Goal: Task Accomplishment & Management: Use online tool/utility

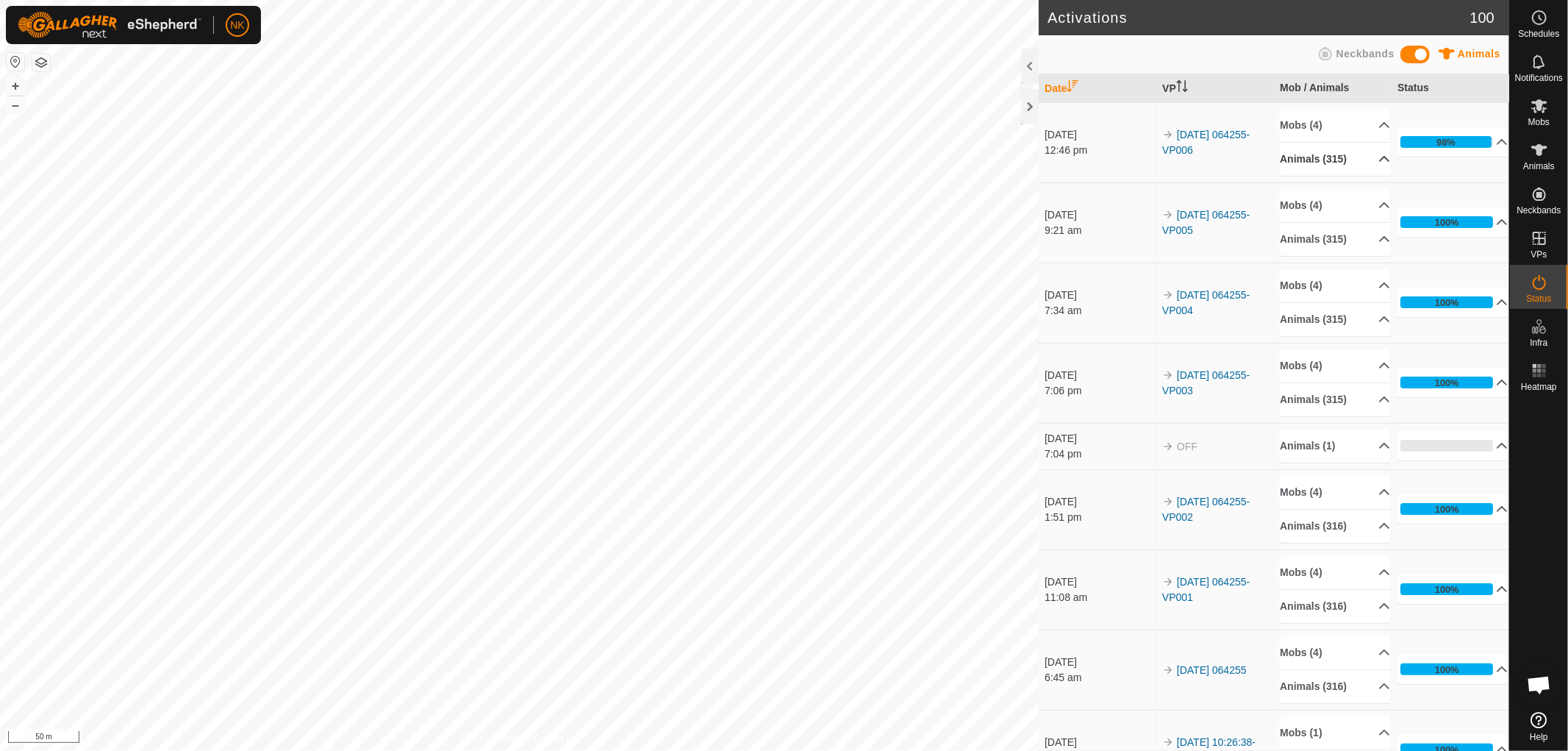
click at [1319, 158] on p-accordion-header "Animals (315)" at bounding box center [1335, 159] width 110 height 33
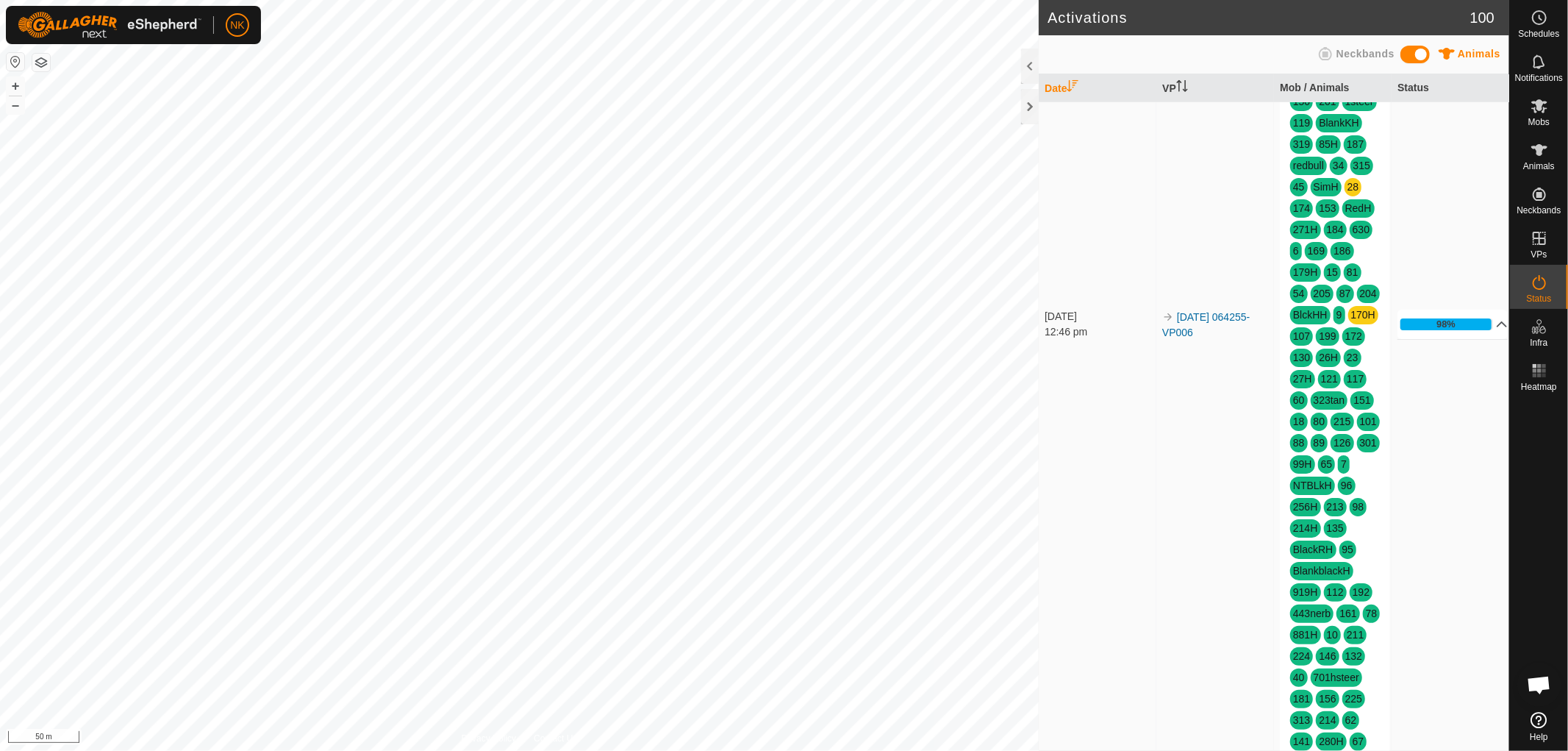
scroll to position [735, 0]
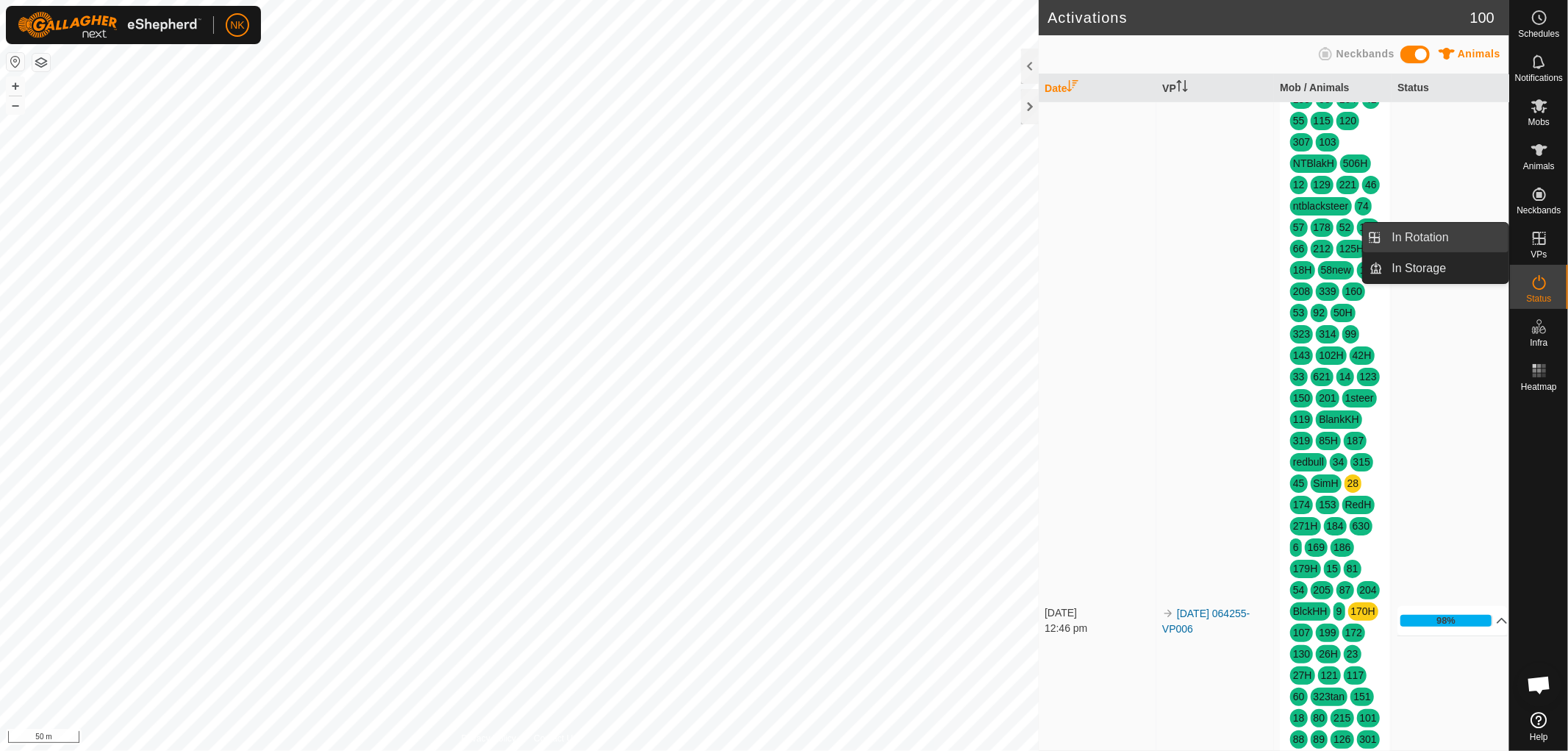
click at [1434, 245] on span "In Rotation" at bounding box center [1421, 238] width 57 height 18
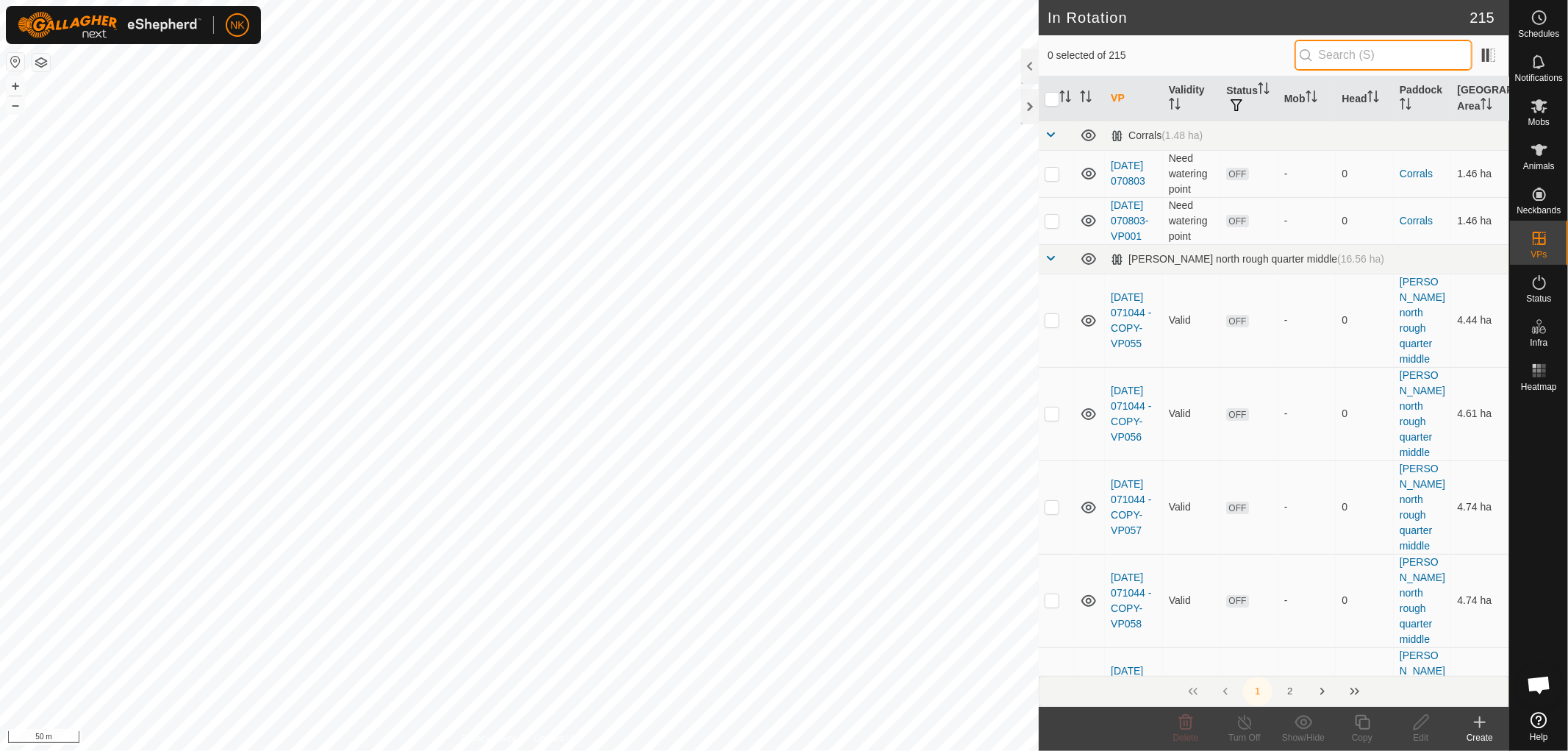
click at [1343, 54] on input "text" at bounding box center [1383, 55] width 178 height 31
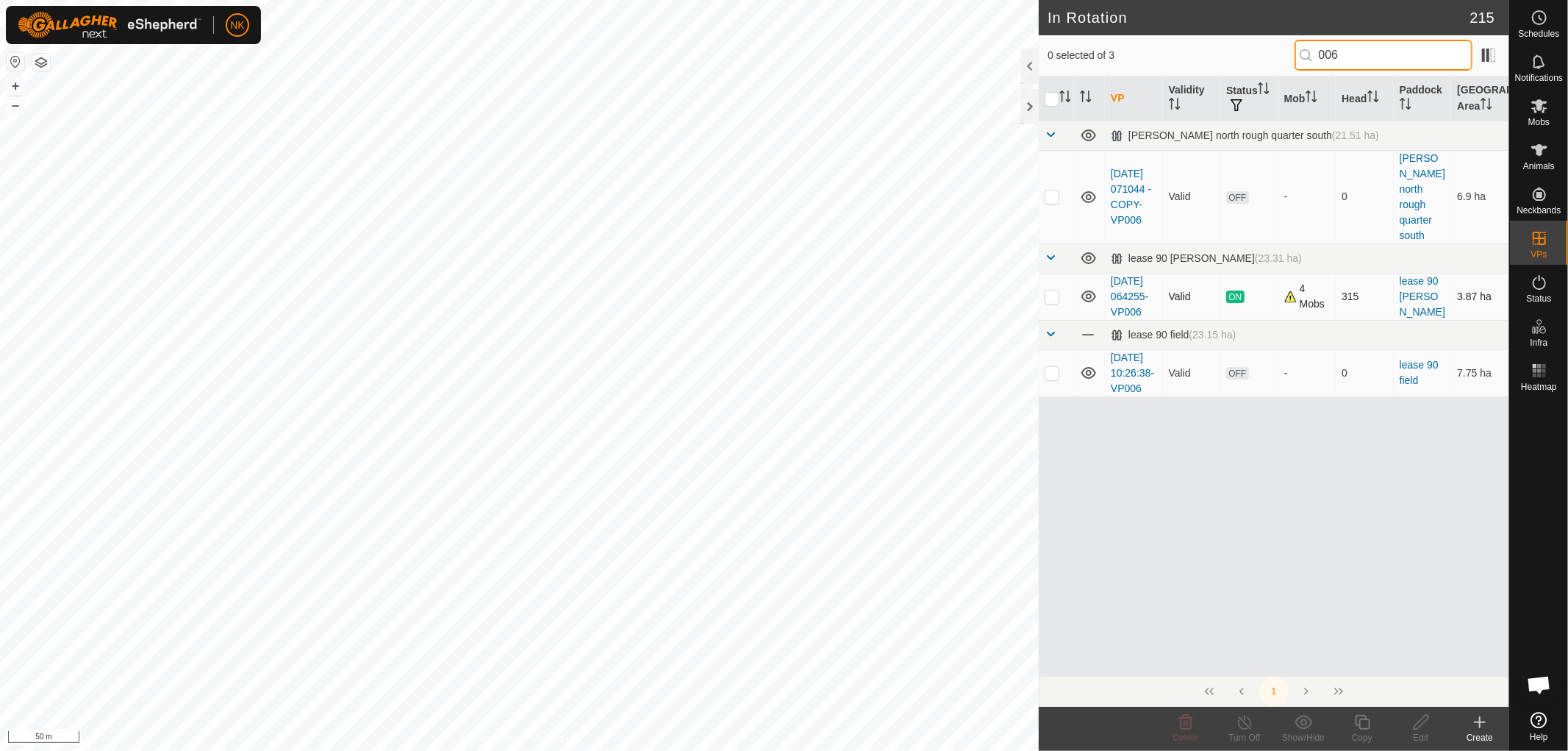
type input "006"
click at [1056, 292] on p-checkbox at bounding box center [1052, 297] width 15 height 12
checkbox input "true"
click at [1362, 732] on div "Copy" at bounding box center [1362, 738] width 59 height 13
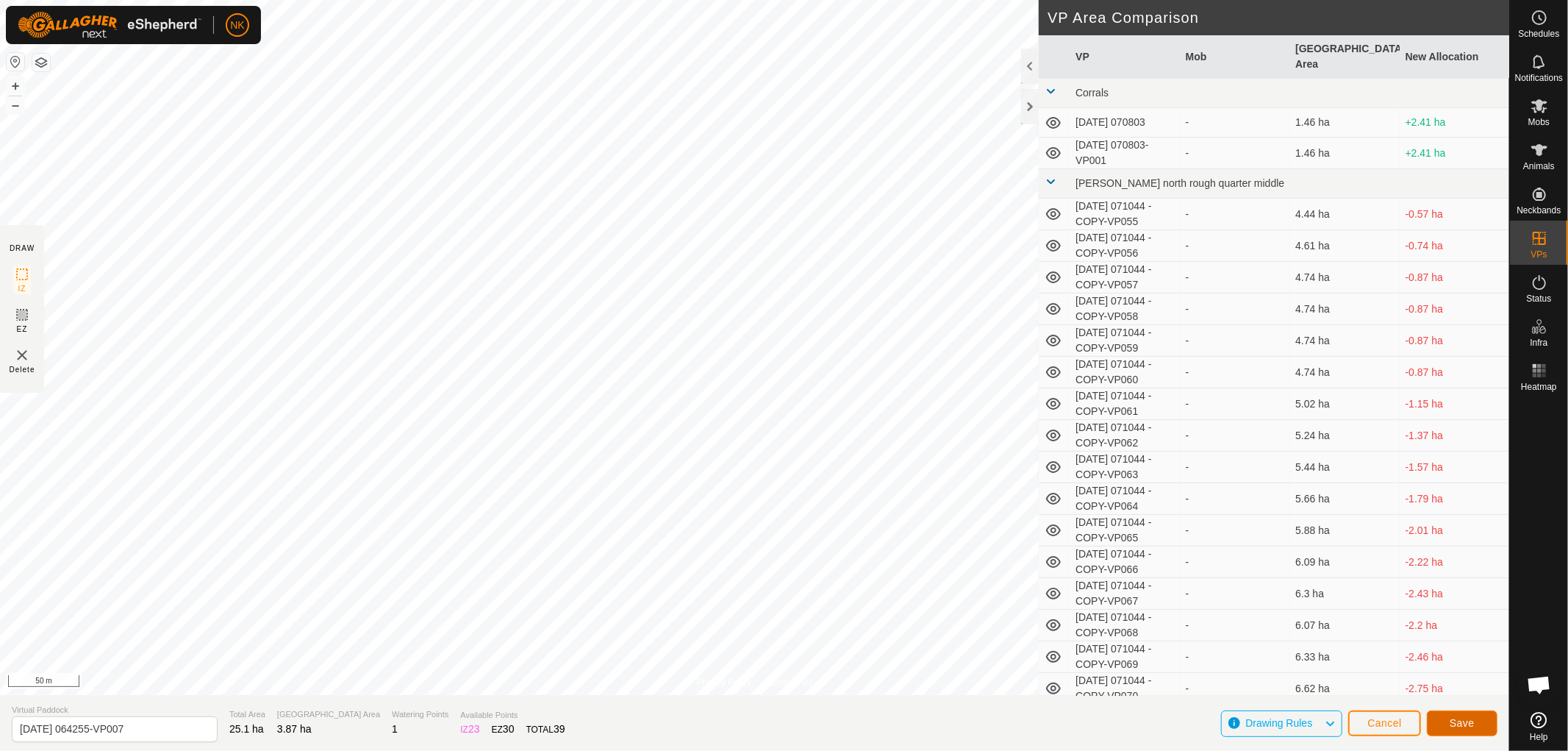
click at [1465, 725] on span "Save" at bounding box center [1462, 723] width 25 height 12
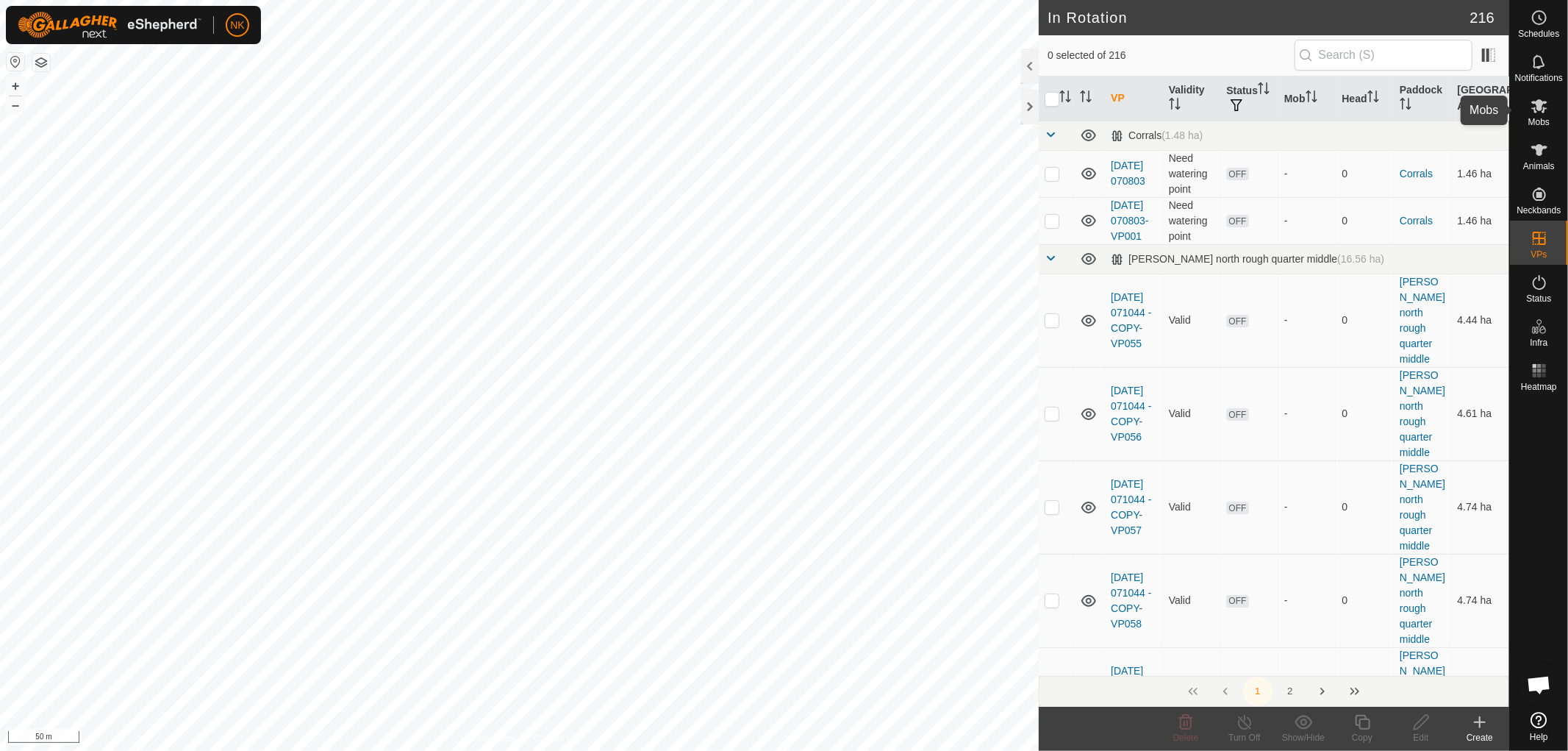
click at [1543, 112] on icon at bounding box center [1540, 106] width 16 height 14
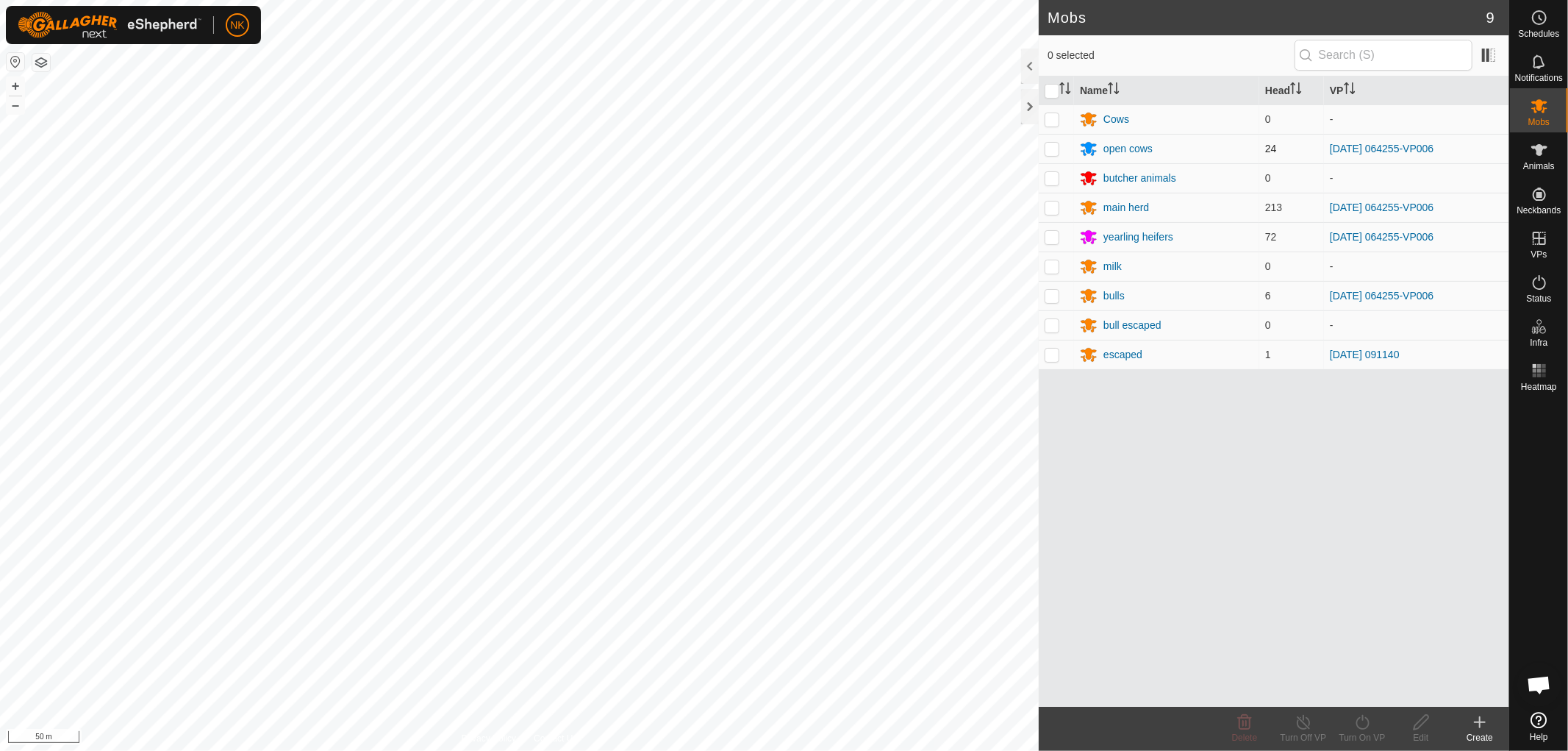
click at [1052, 150] on p-checkbox at bounding box center [1052, 149] width 15 height 12
checkbox input "true"
click at [1054, 210] on p-checkbox at bounding box center [1052, 207] width 15 height 12
checkbox input "true"
click at [1052, 238] on p-checkbox at bounding box center [1052, 236] width 15 height 12
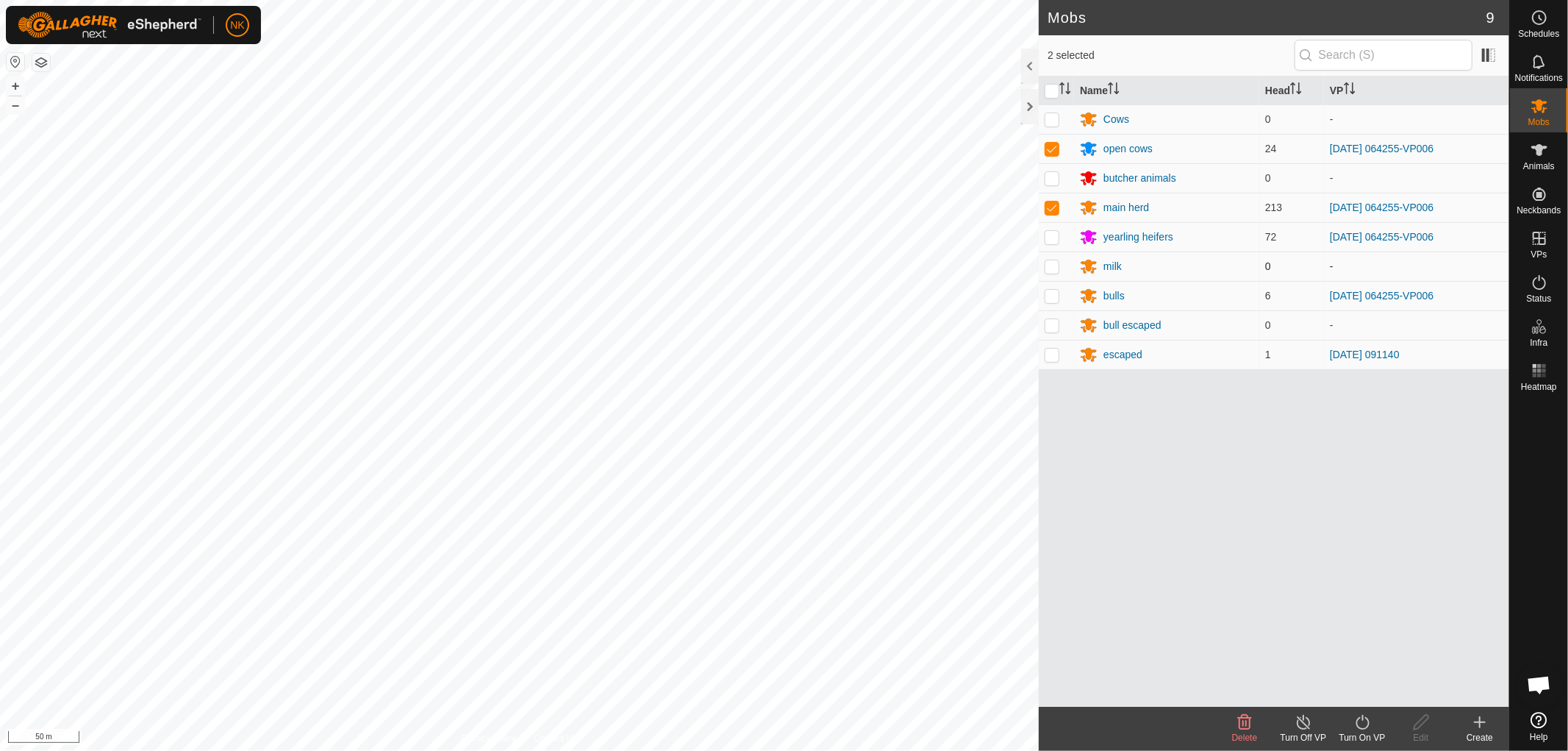
checkbox input "true"
click at [1050, 295] on p-checkbox at bounding box center [1052, 296] width 15 height 12
checkbox input "true"
click at [1360, 731] on div "Turn On VP" at bounding box center [1362, 738] width 59 height 13
click at [1357, 693] on link "Now" at bounding box center [1407, 690] width 146 height 30
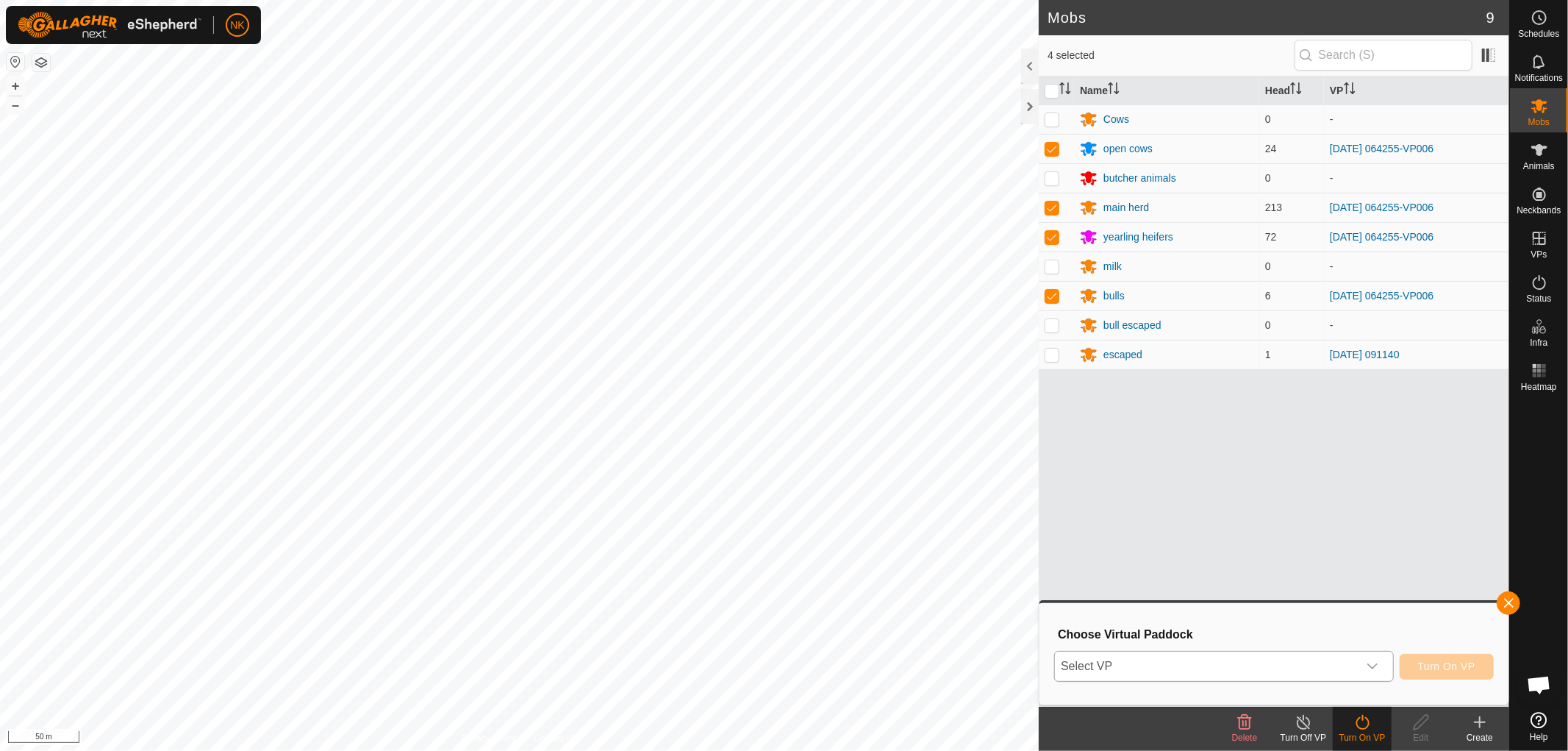
click at [1254, 665] on span "Select VP" at bounding box center [1206, 666] width 303 height 30
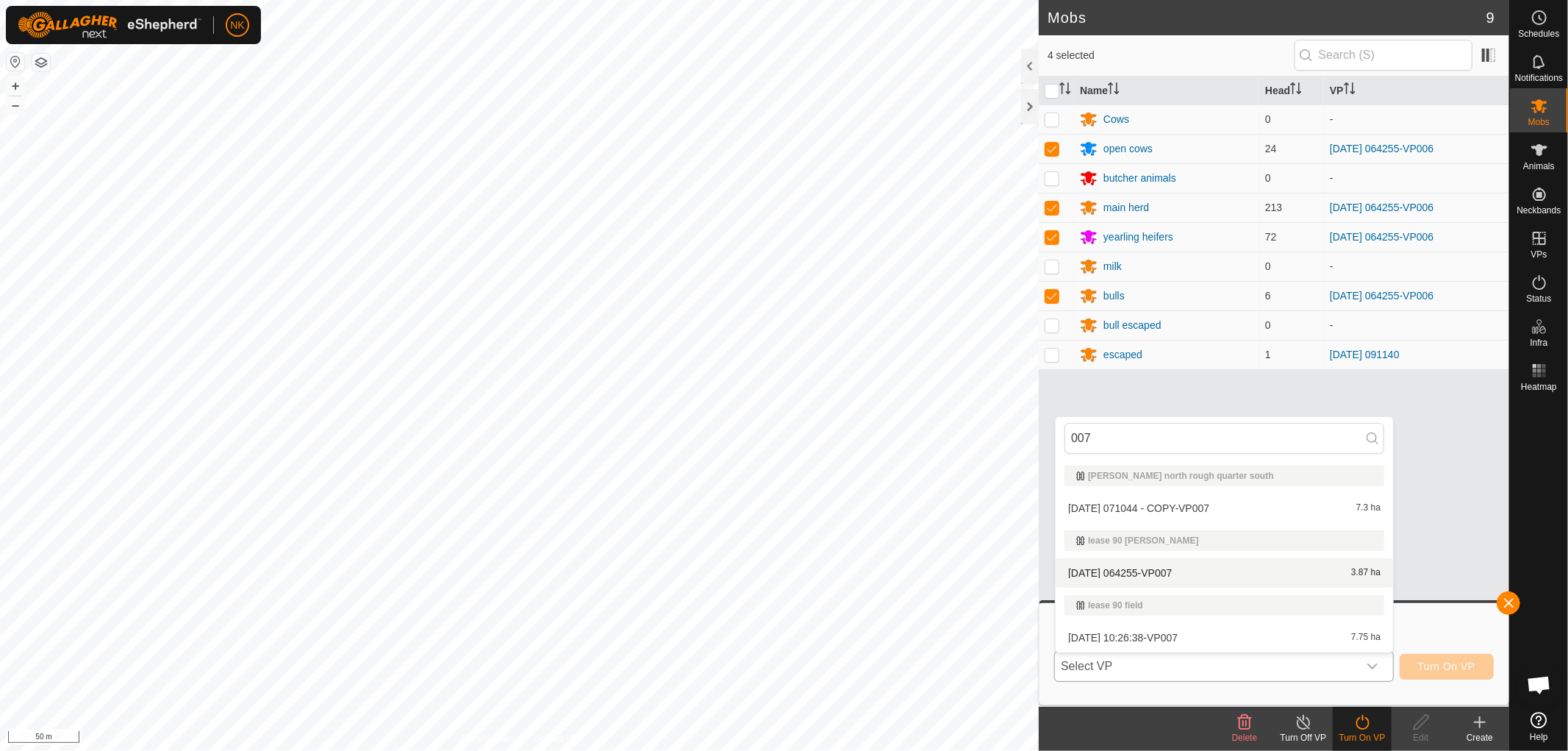
type input "007"
click at [1145, 564] on li "2025-09-23 064255-VP007 3.87 ha" at bounding box center [1225, 573] width 338 height 30
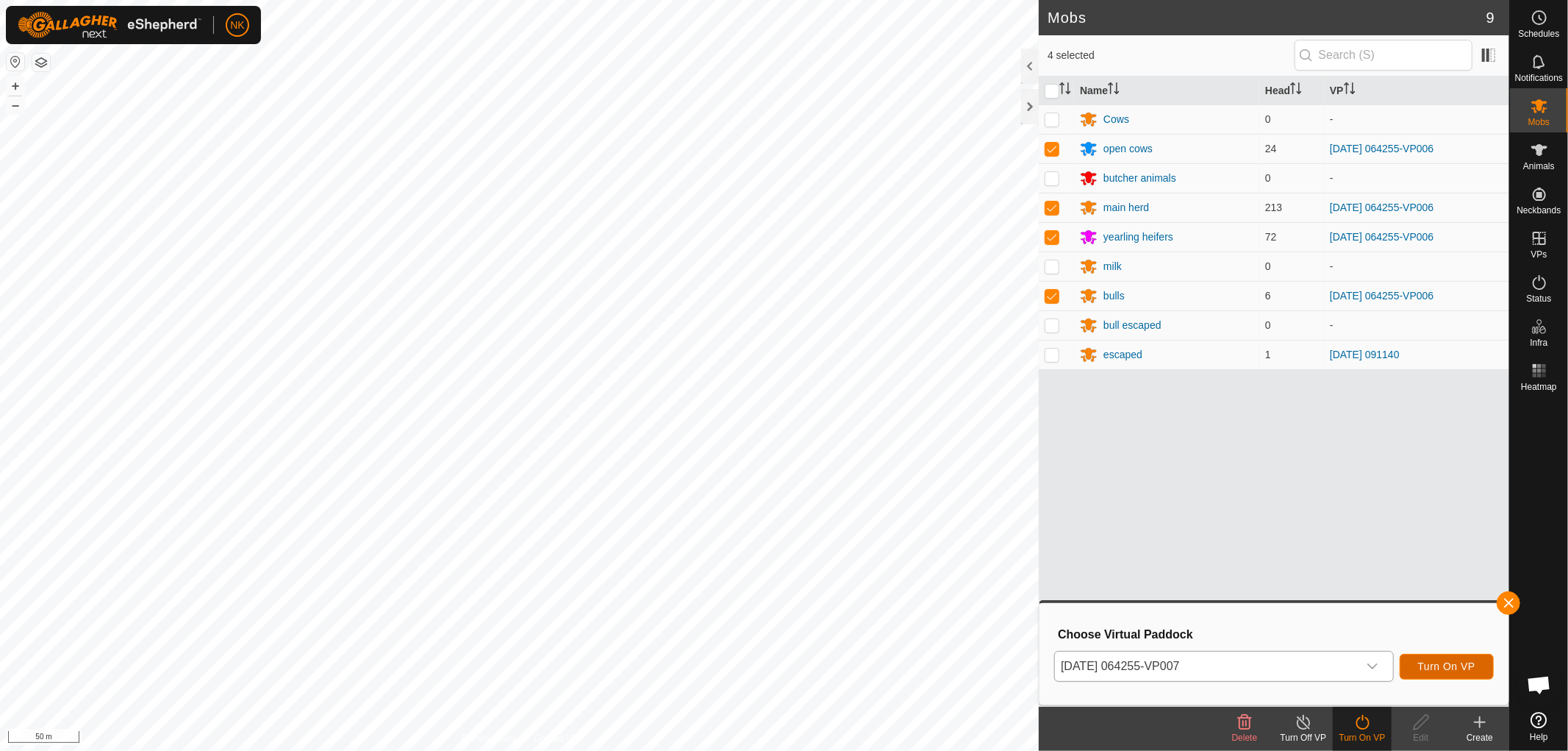
click at [1443, 665] on span "Turn On VP" at bounding box center [1446, 666] width 57 height 12
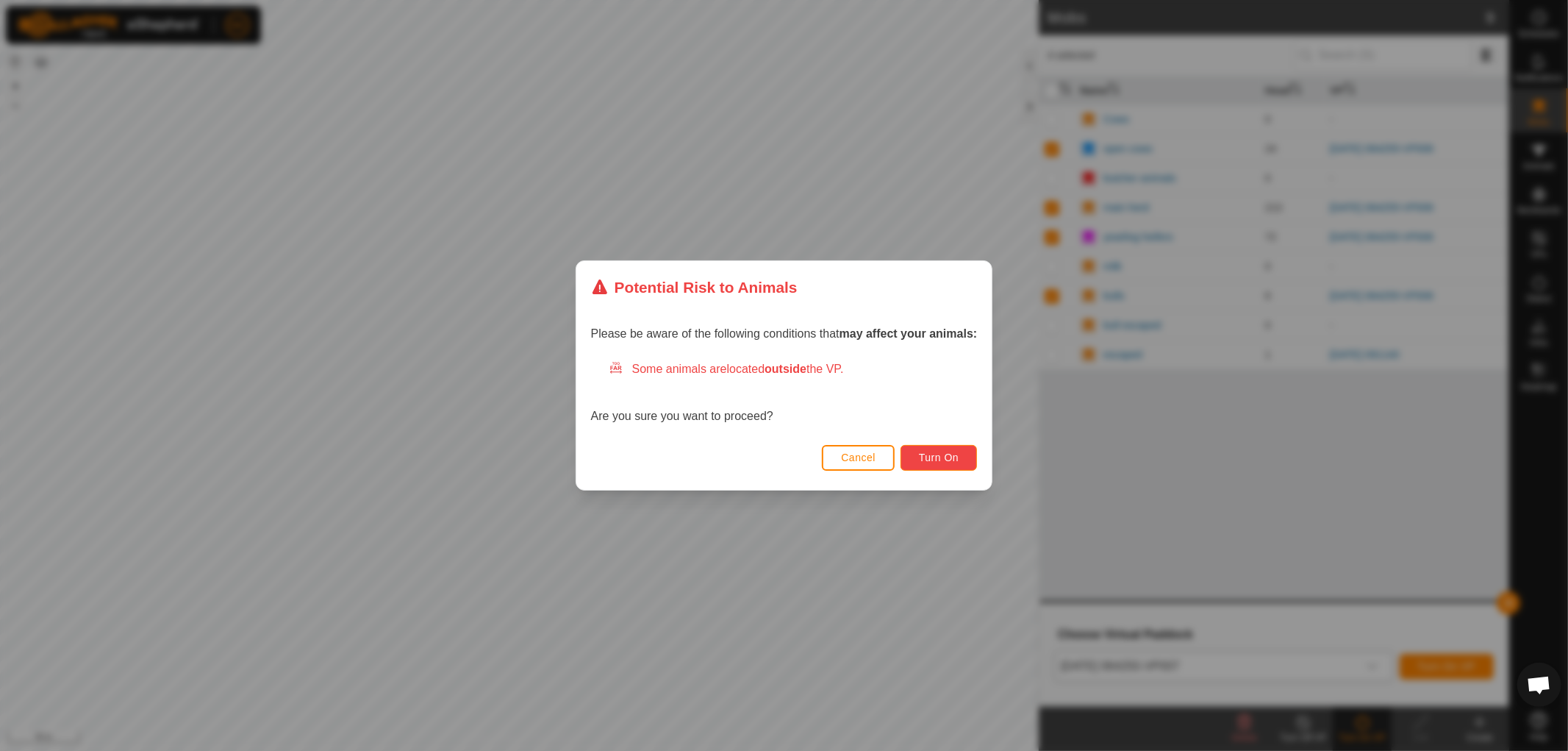
click at [967, 456] on button "Turn On" at bounding box center [938, 457] width 77 height 26
